Goal: Task Accomplishment & Management: Use online tool/utility

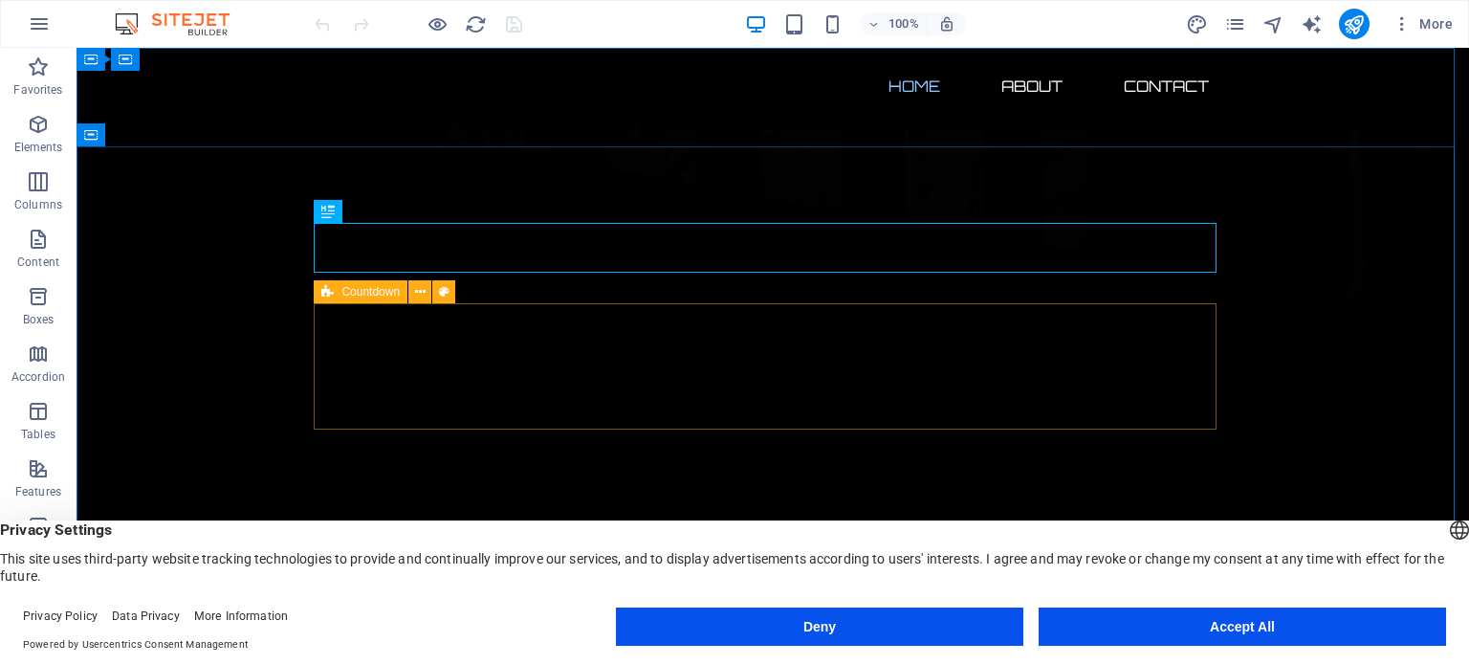
click at [377, 294] on span "Countdown" at bounding box center [370, 291] width 58 height 11
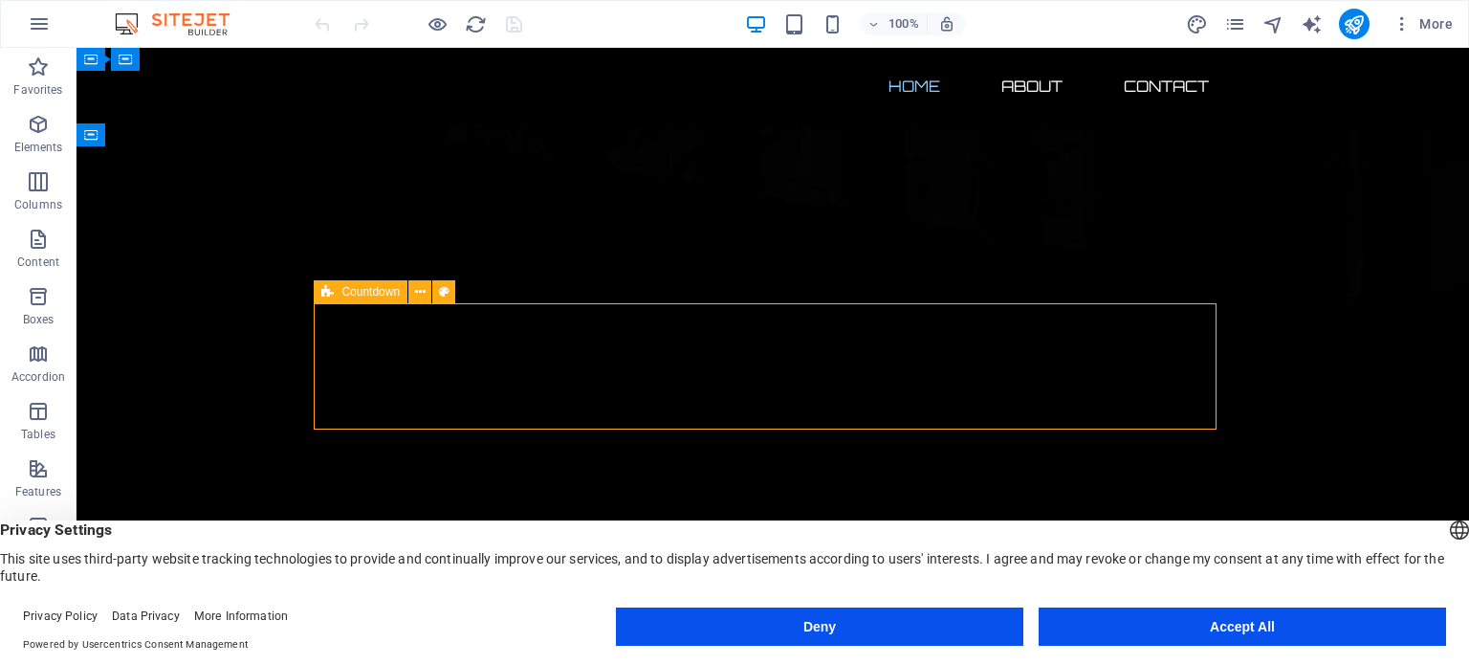
click at [377, 294] on span "Countdown" at bounding box center [370, 291] width 58 height 11
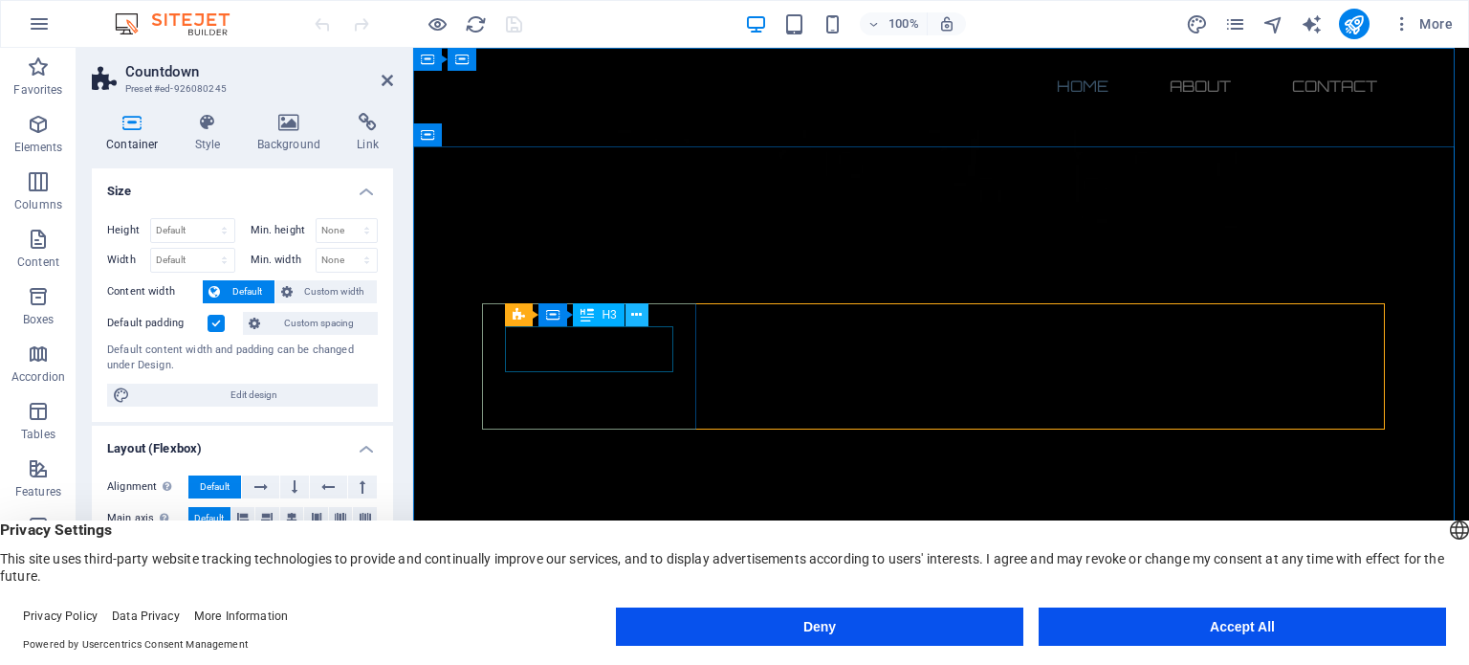
click at [638, 317] on icon at bounding box center [636, 315] width 11 height 20
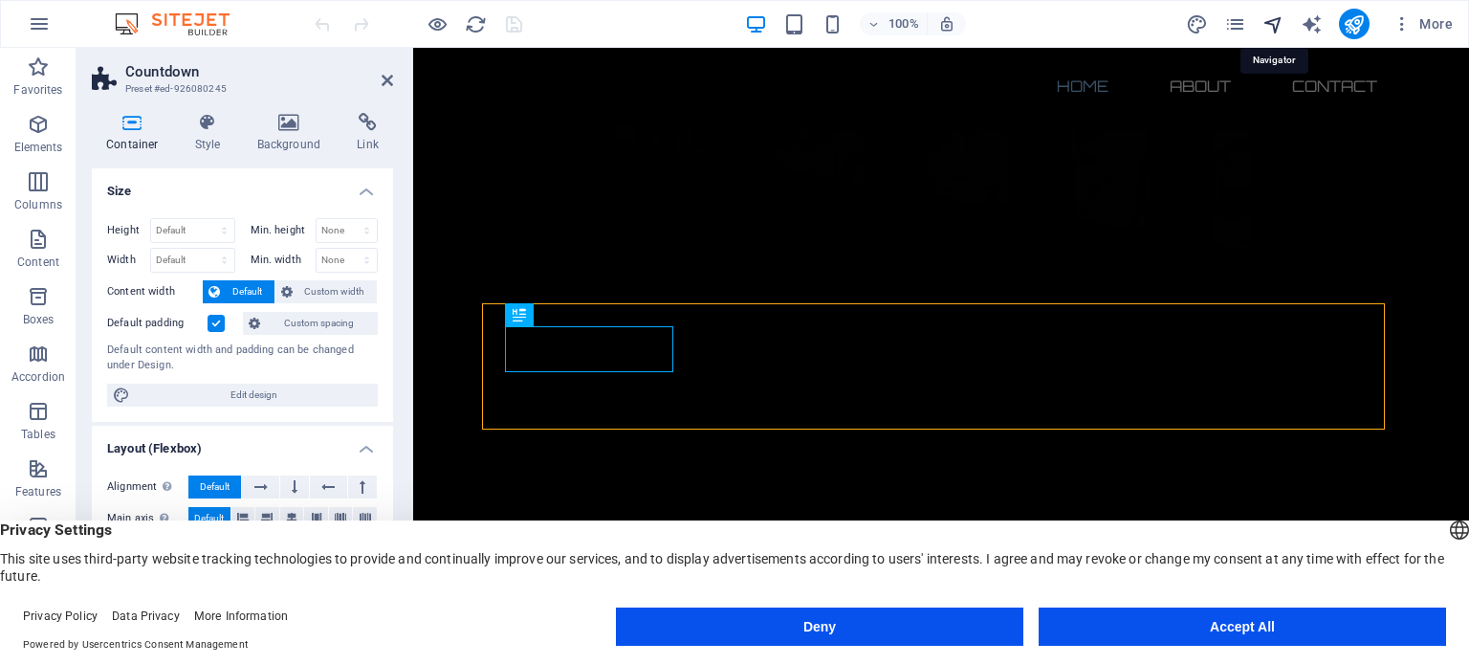
click at [1277, 22] on icon "navigator" at bounding box center [1274, 24] width 22 height 22
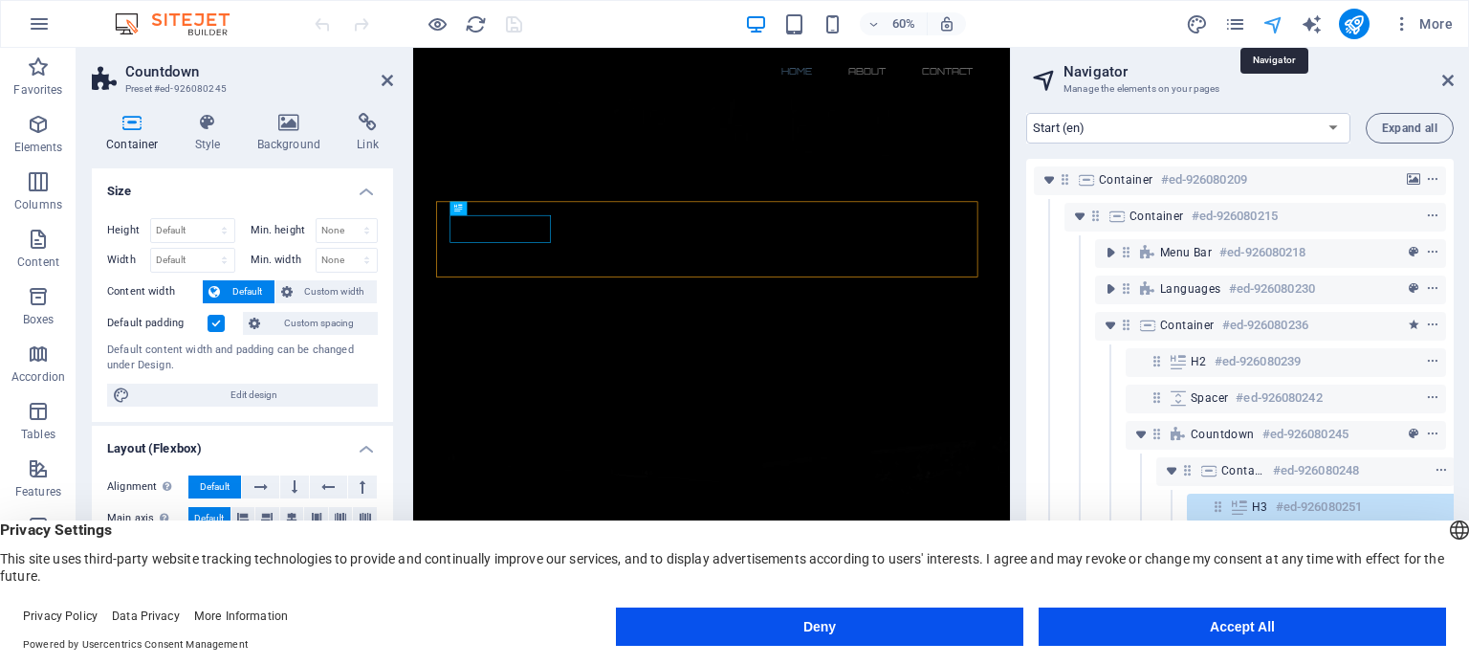
scroll to position [126, 34]
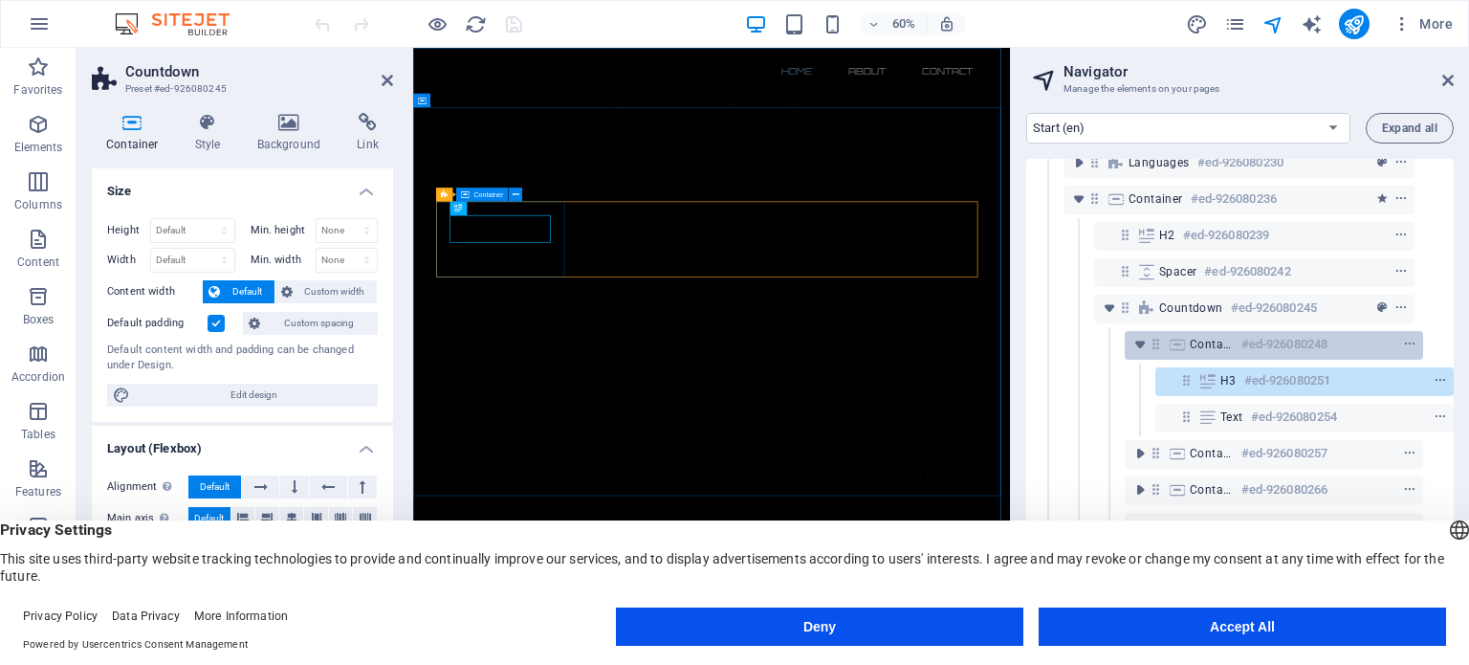
click at [1264, 342] on h6 "#ed-926080248" at bounding box center [1285, 344] width 86 height 23
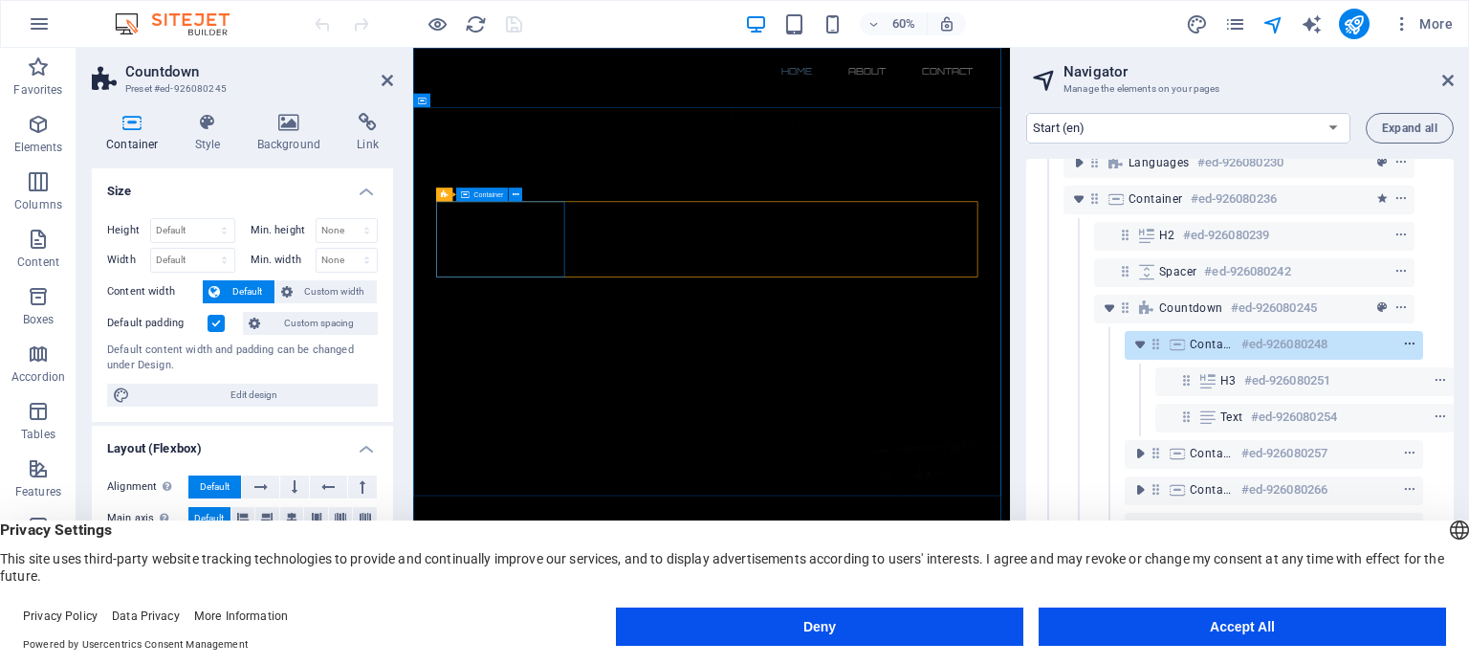
click at [1411, 343] on icon "context-menu" at bounding box center [1409, 344] width 13 height 13
click at [1203, 343] on span "Container" at bounding box center [1212, 344] width 44 height 15
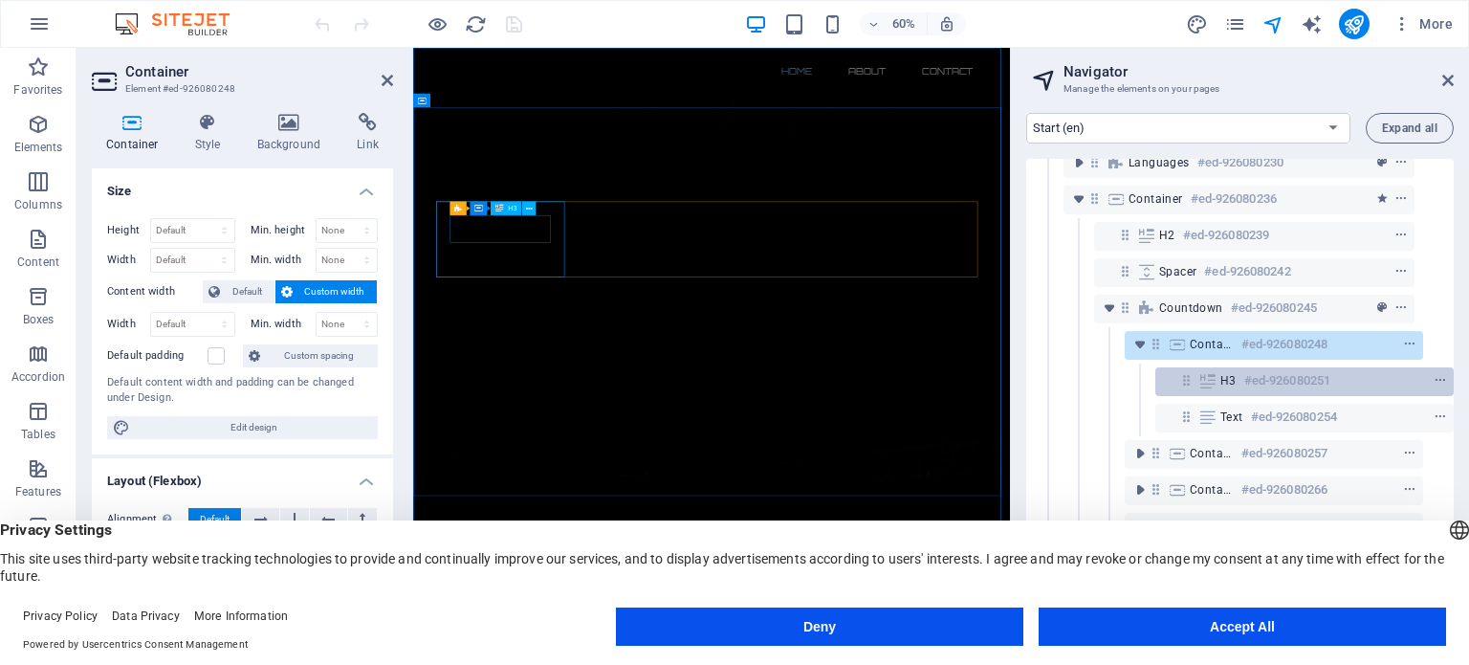
click at [1244, 376] on h6 "#ed-926080251" at bounding box center [1287, 380] width 86 height 23
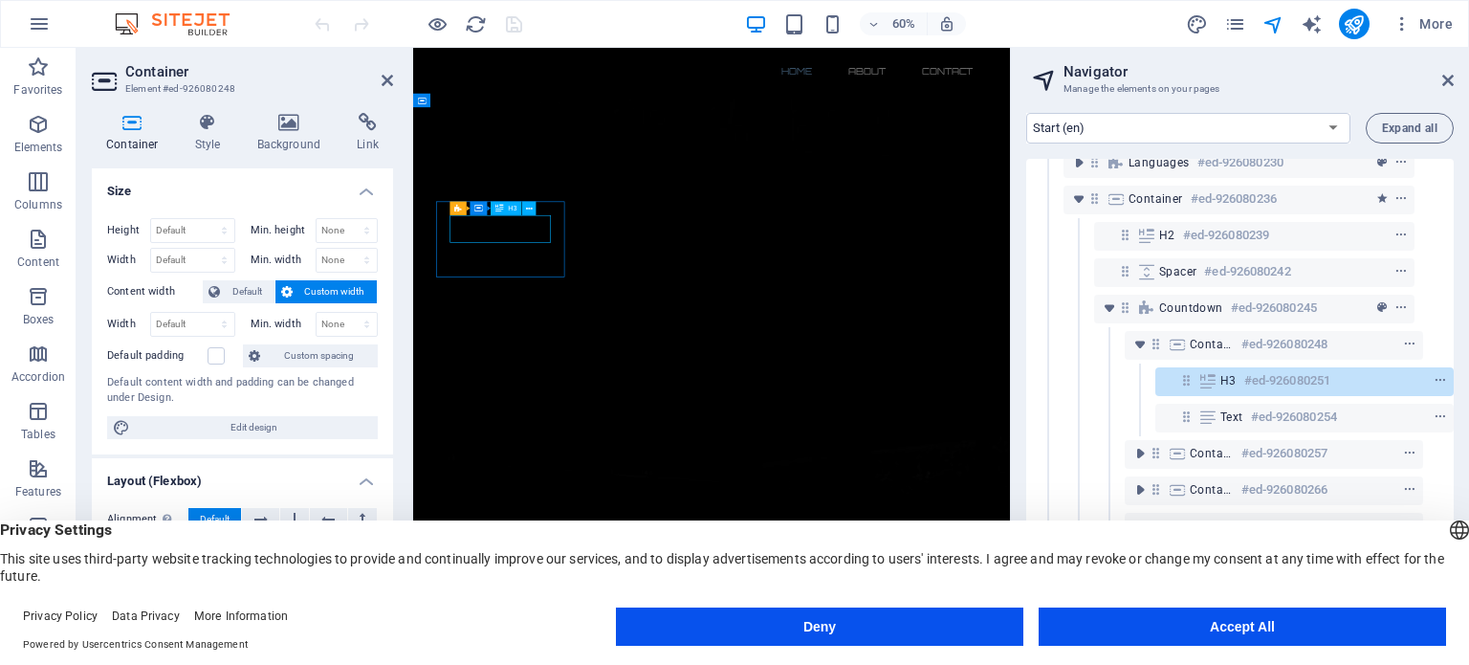
click at [1244, 376] on h6 "#ed-926080251" at bounding box center [1287, 380] width 86 height 23
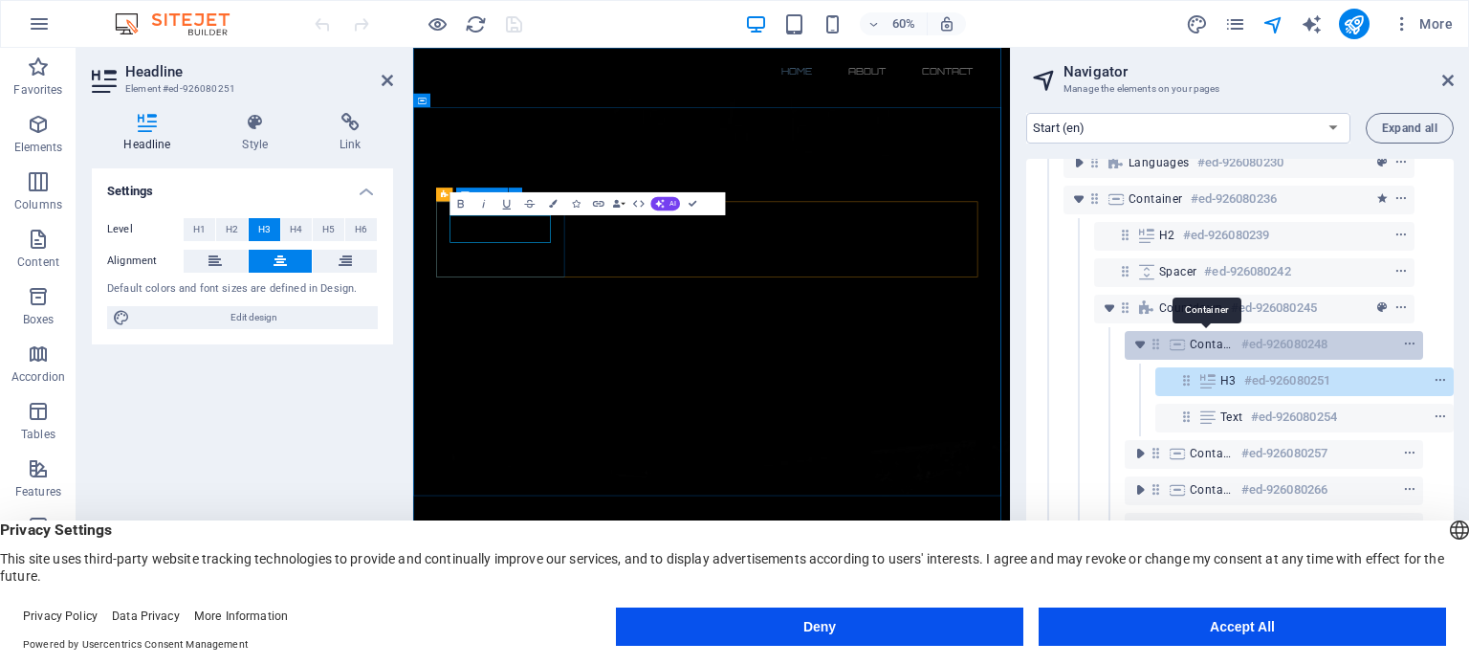
click at [1205, 346] on span "Container" at bounding box center [1212, 344] width 44 height 15
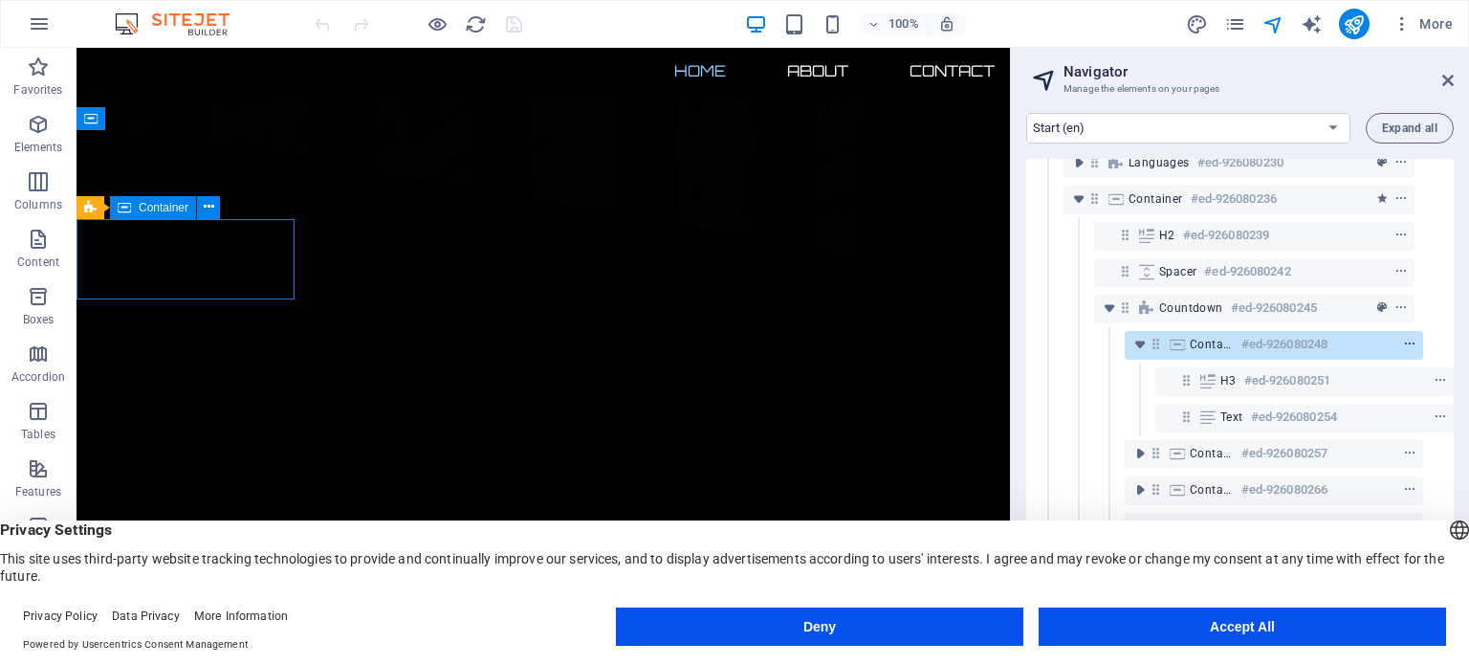
click at [1409, 343] on icon "context-menu" at bounding box center [1409, 344] width 13 height 13
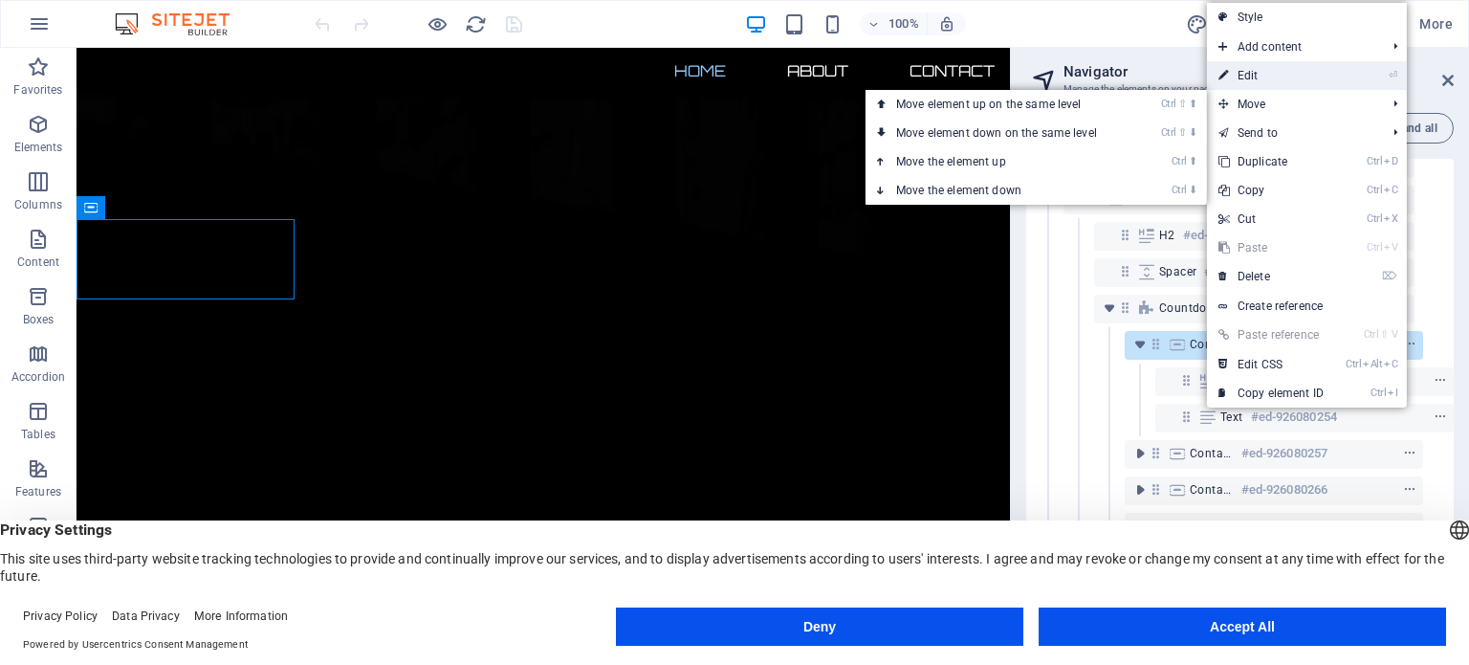
click at [1243, 73] on link "⏎ Edit" at bounding box center [1271, 75] width 128 height 29
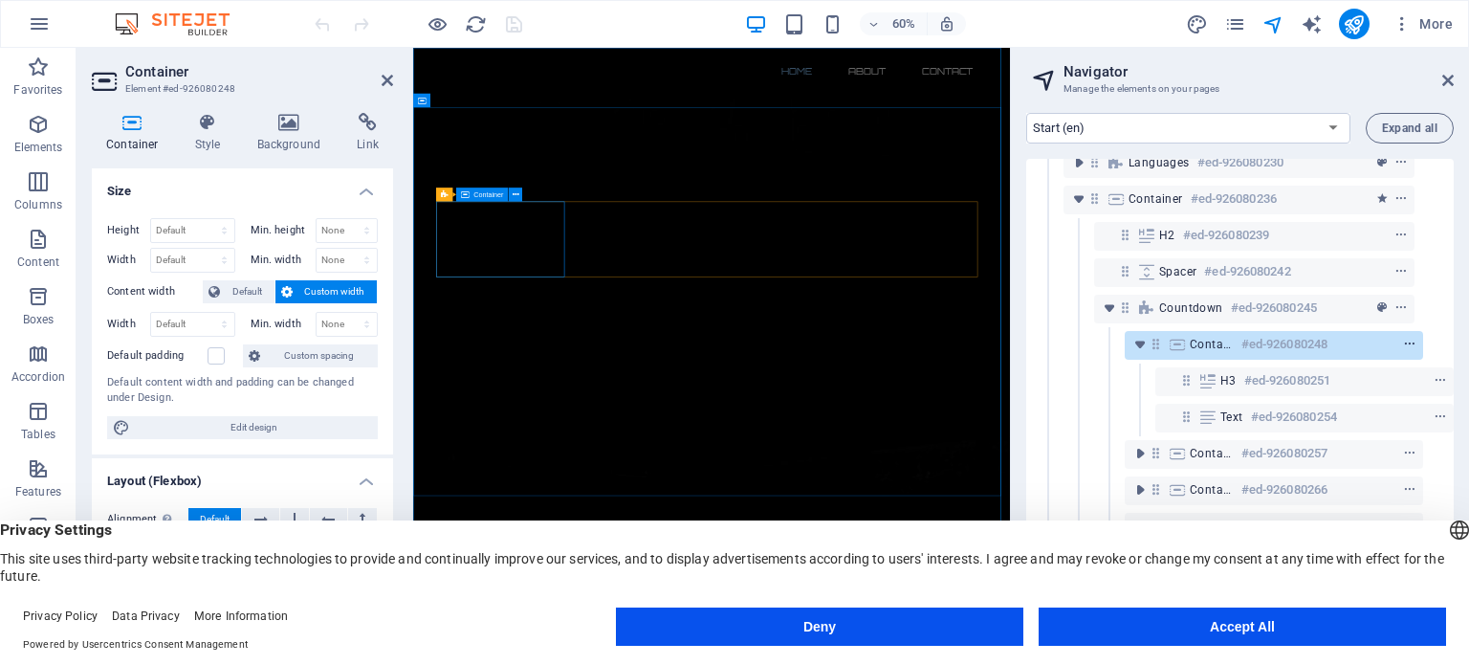
click at [1405, 342] on icon "context-menu" at bounding box center [1409, 344] width 13 height 13
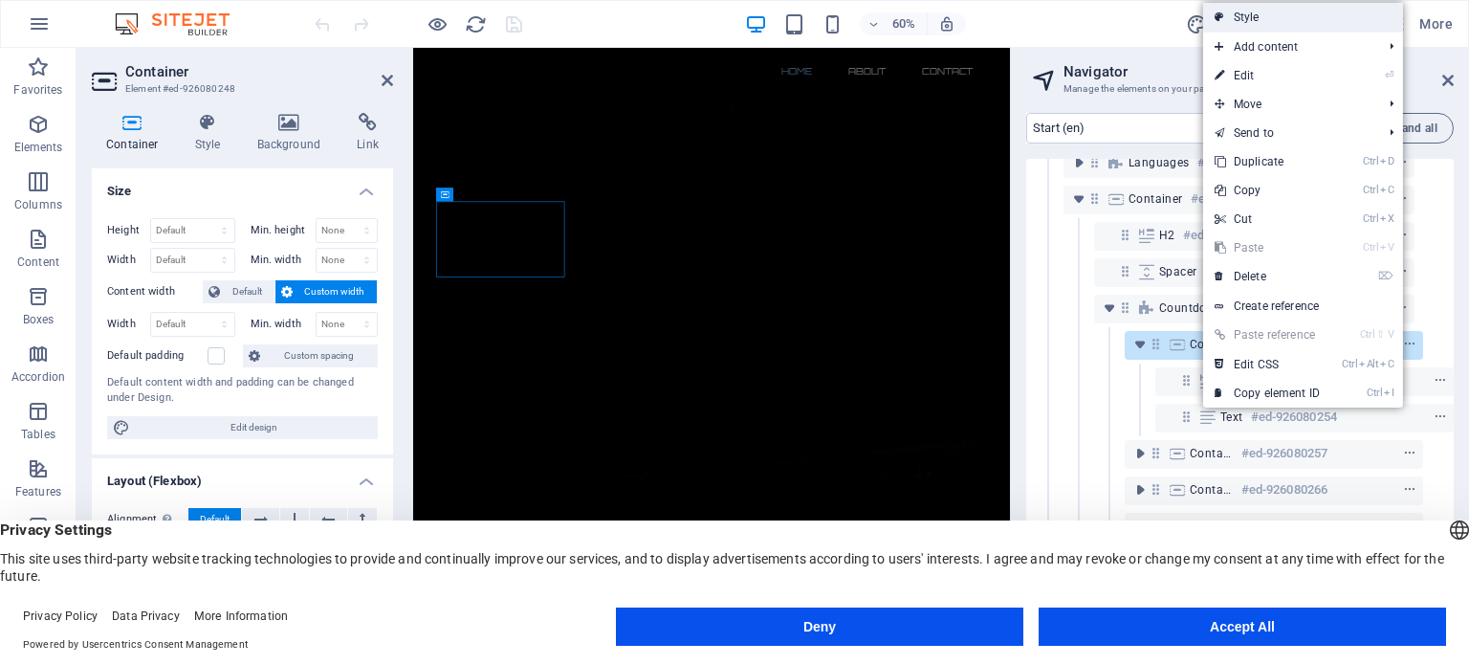
click at [1250, 14] on link "Style" at bounding box center [1303, 17] width 200 height 29
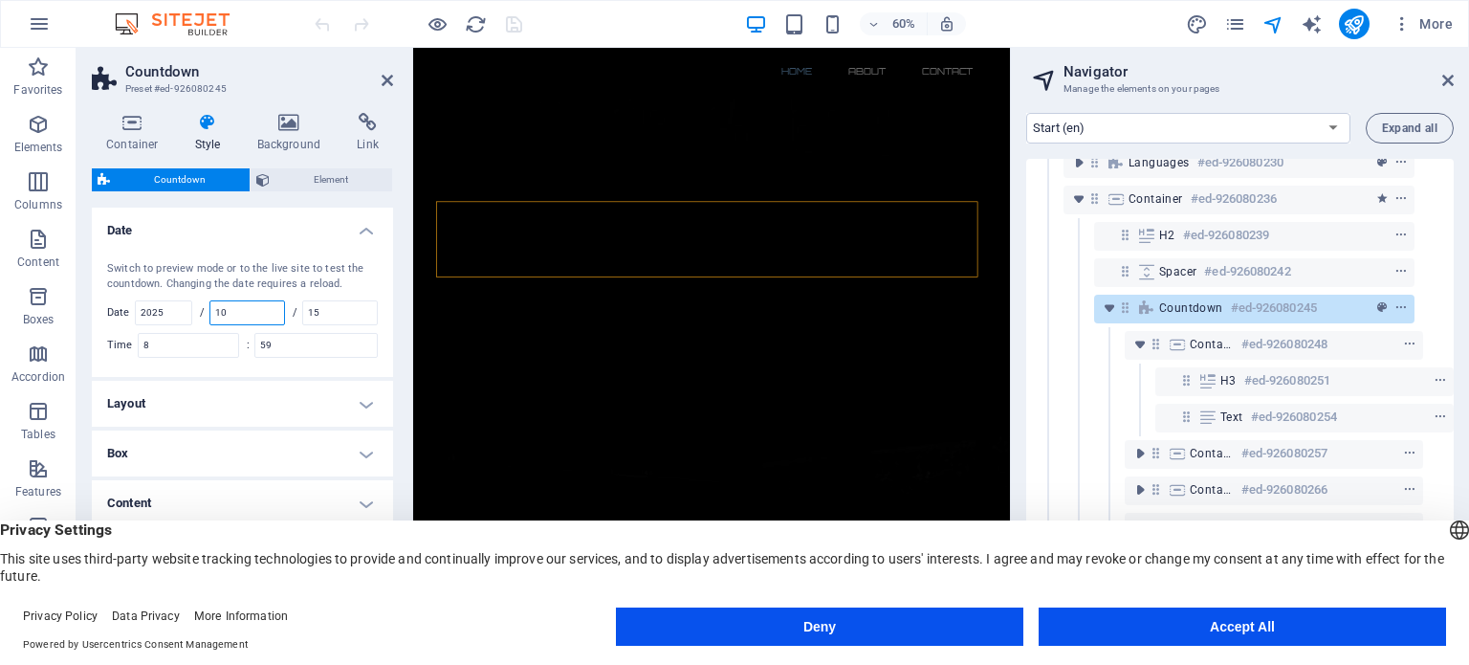
click at [239, 307] on input "10" at bounding box center [247, 312] width 74 height 23
type input "12"
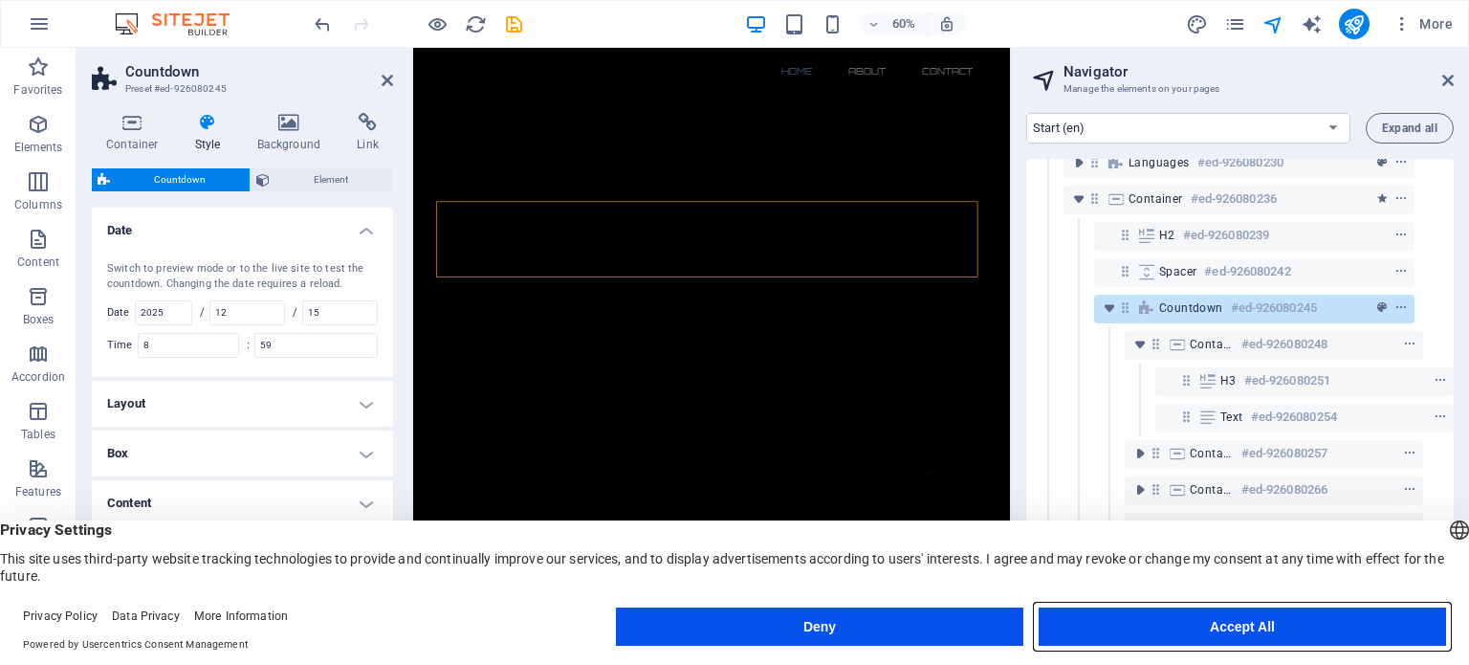
click at [1233, 631] on button "Accept All" at bounding box center [1242, 626] width 407 height 38
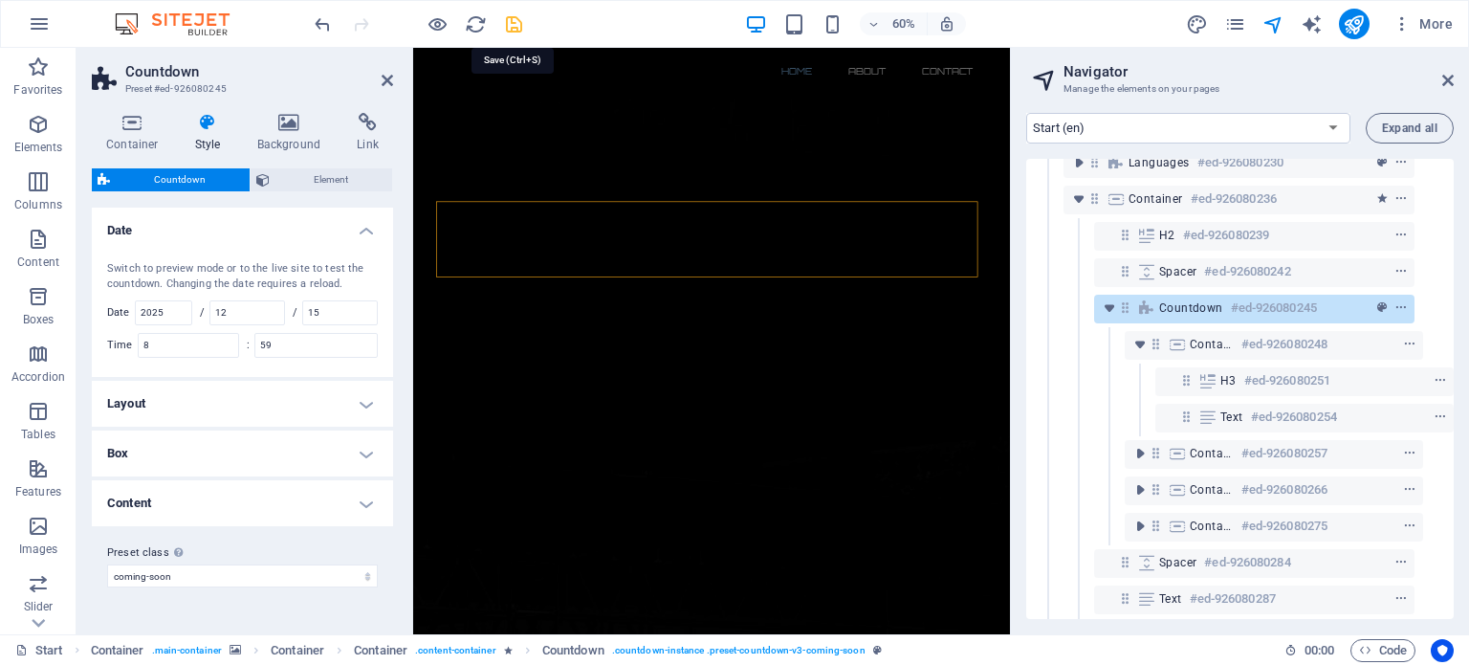
click at [516, 22] on icon "save" at bounding box center [514, 24] width 22 height 22
checkbox input "false"
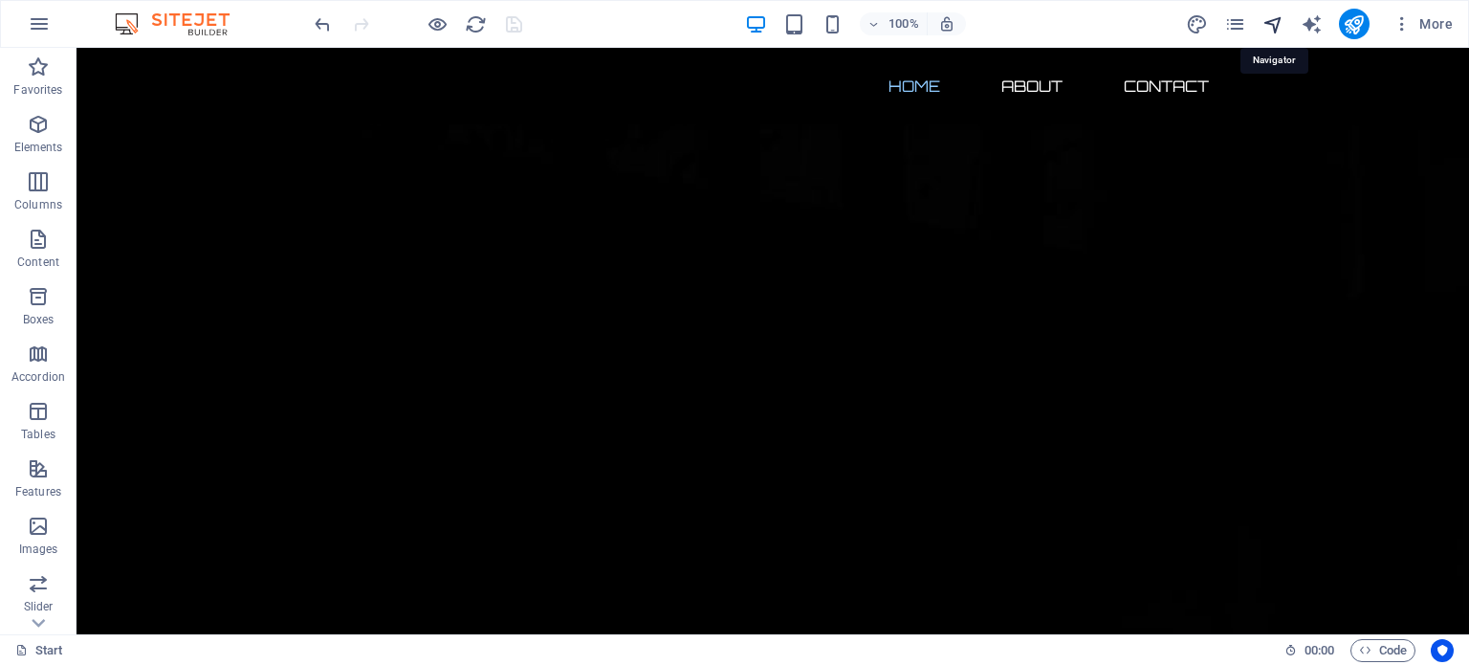
click at [1275, 22] on icon "navigator" at bounding box center [1274, 24] width 22 height 22
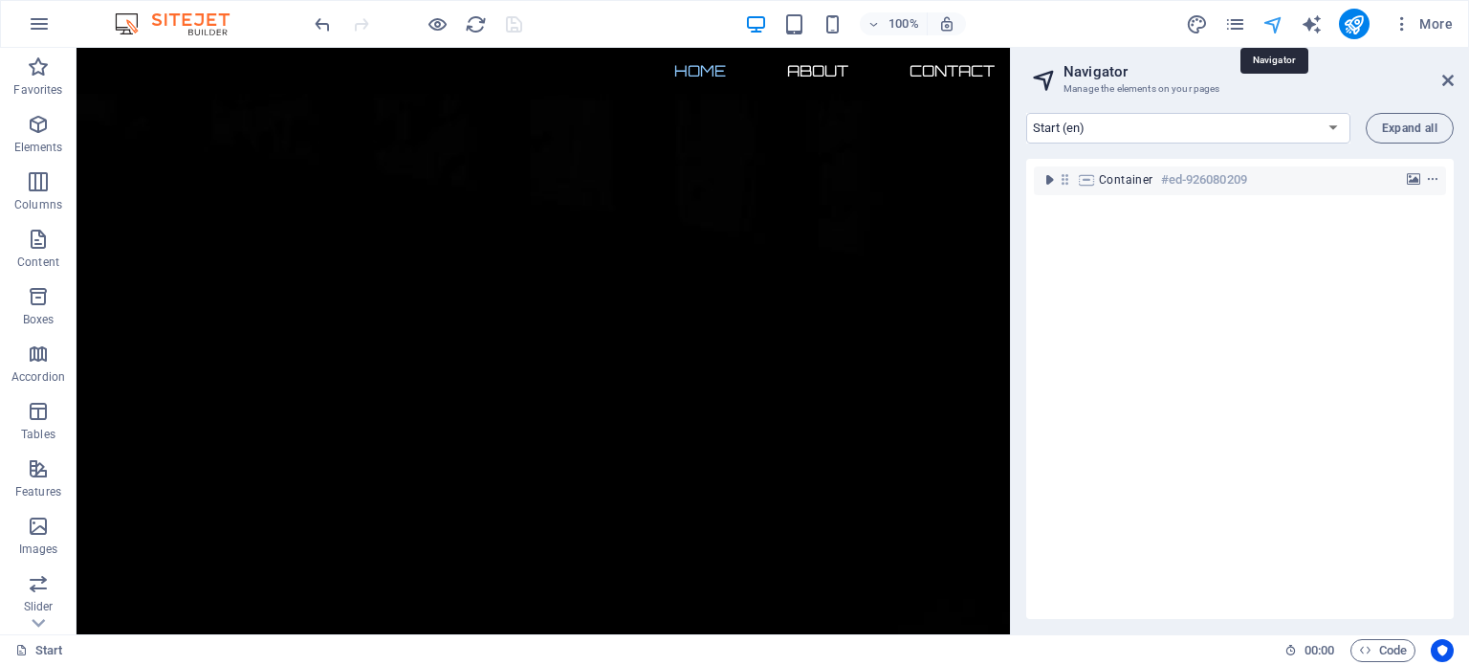
click at [1275, 22] on icon "navigator" at bounding box center [1274, 24] width 22 height 22
click at [1235, 28] on icon "pages" at bounding box center [1235, 24] width 22 height 22
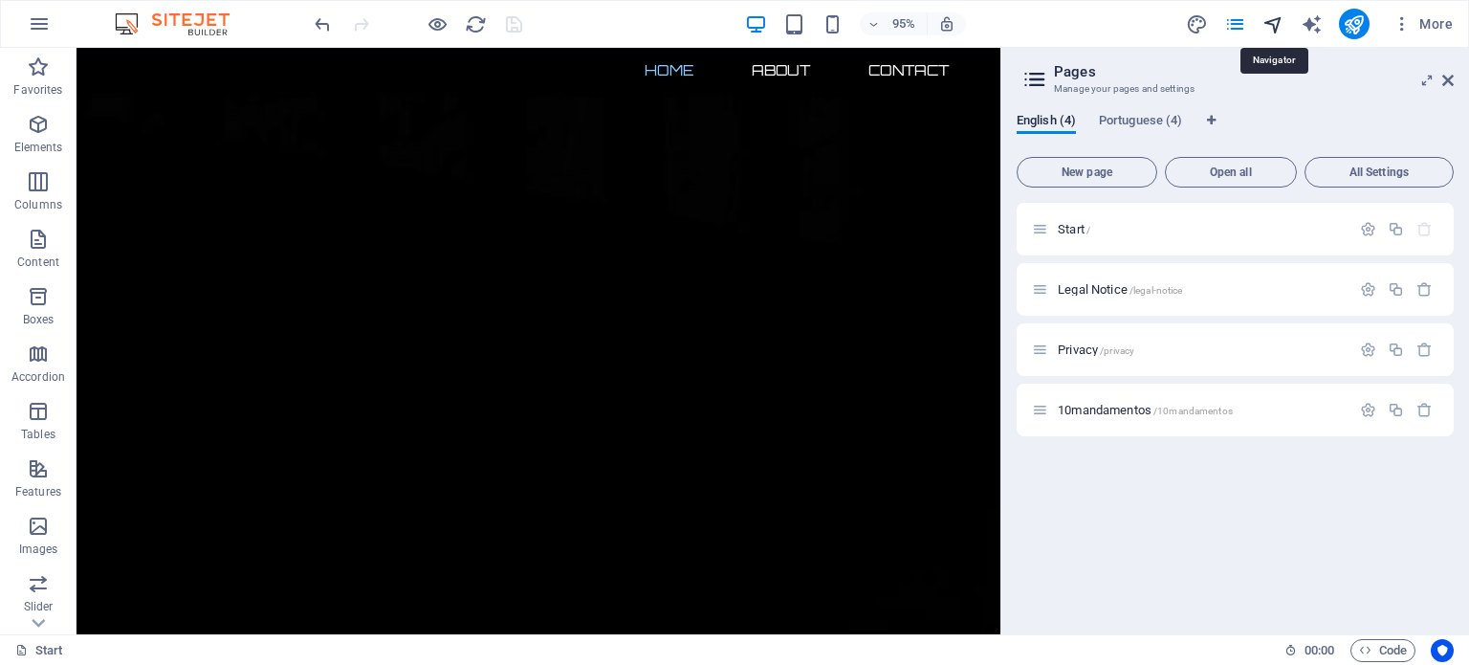
click at [1282, 21] on icon "navigator" at bounding box center [1274, 24] width 22 height 22
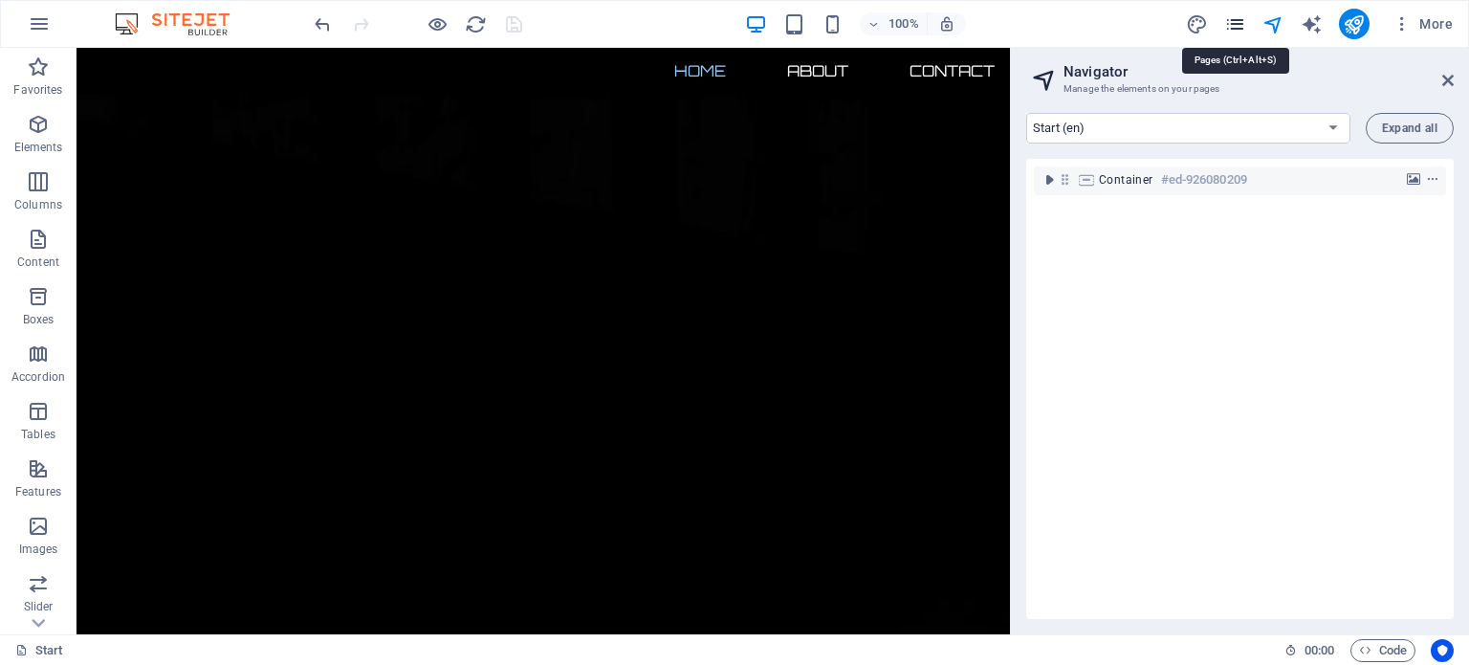
click at [1236, 28] on icon "pages" at bounding box center [1235, 24] width 22 height 22
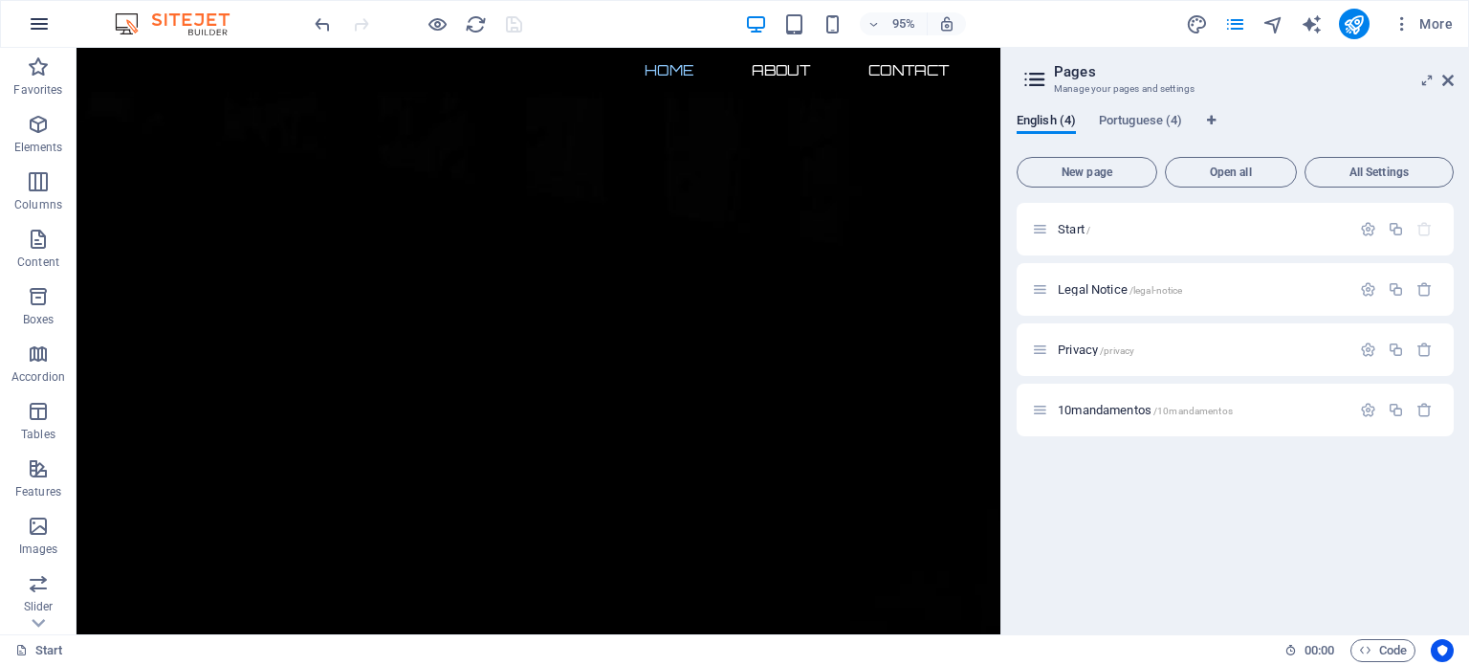
click at [38, 27] on icon "button" at bounding box center [39, 23] width 23 height 23
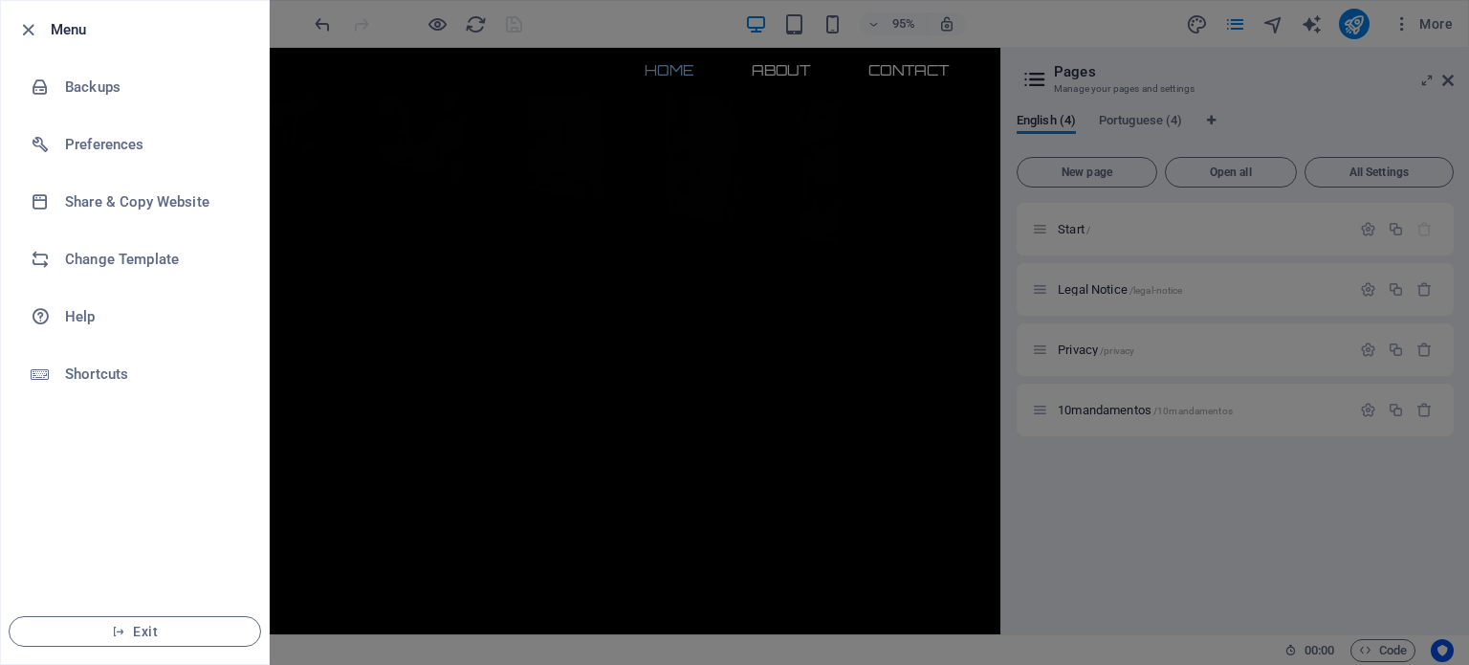
click at [39, 26] on div at bounding box center [33, 29] width 34 height 23
click at [23, 27] on icon "button" at bounding box center [28, 30] width 22 height 22
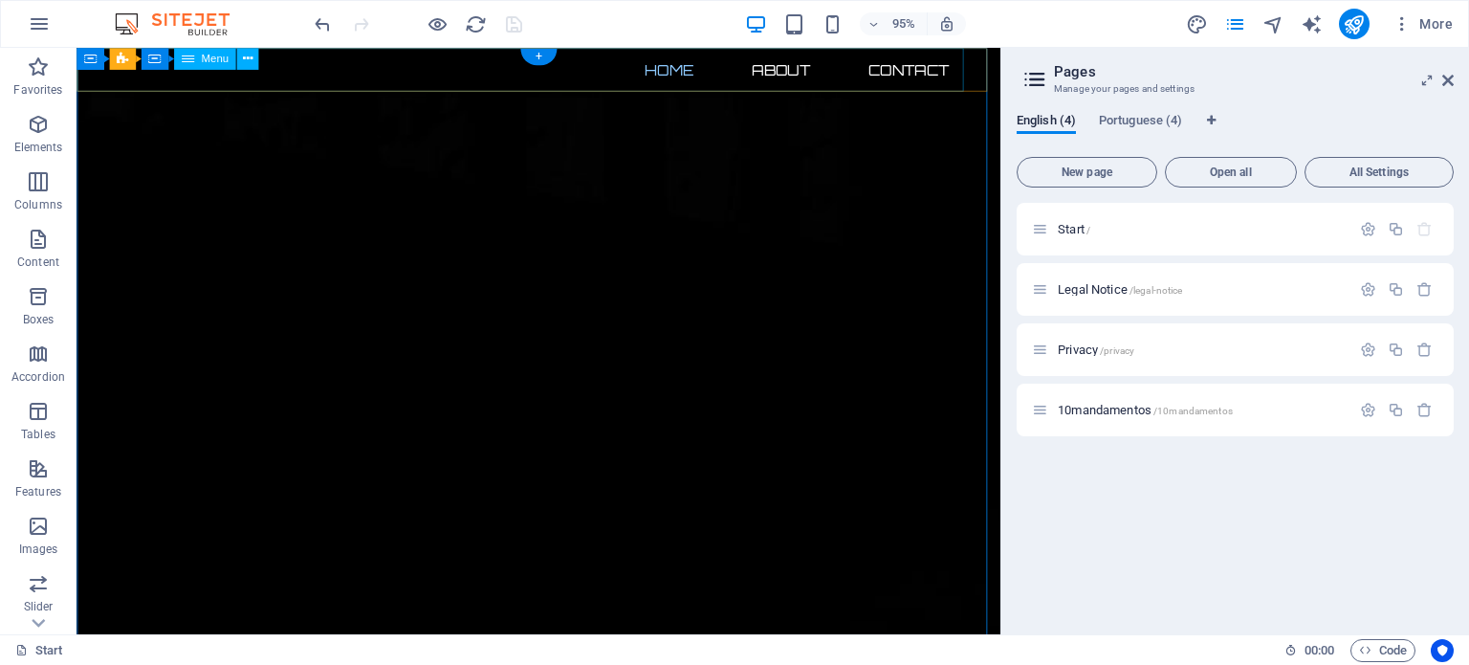
click at [805, 69] on nav "Home About Contact" at bounding box center [544, 71] width 934 height 46
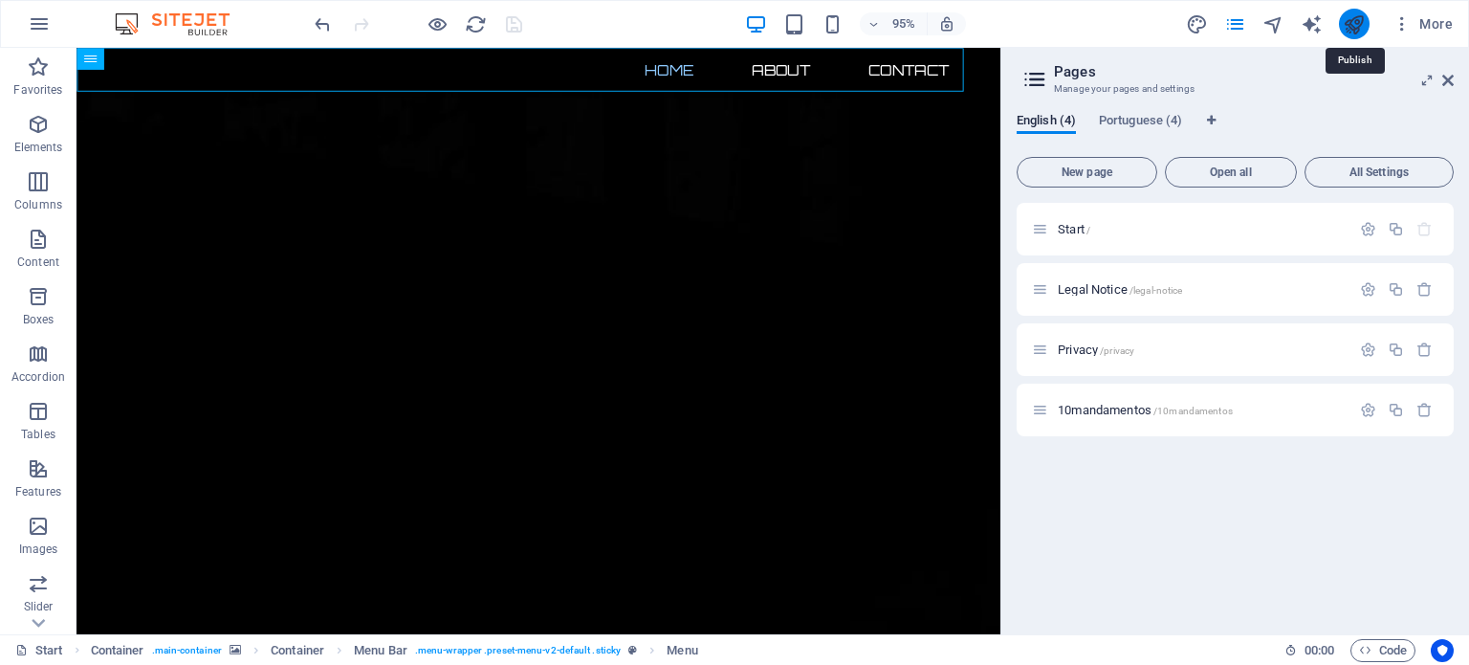
click at [1358, 22] on icon "publish" at bounding box center [1354, 24] width 22 height 22
